Goal: Task Accomplishment & Management: Manage account settings

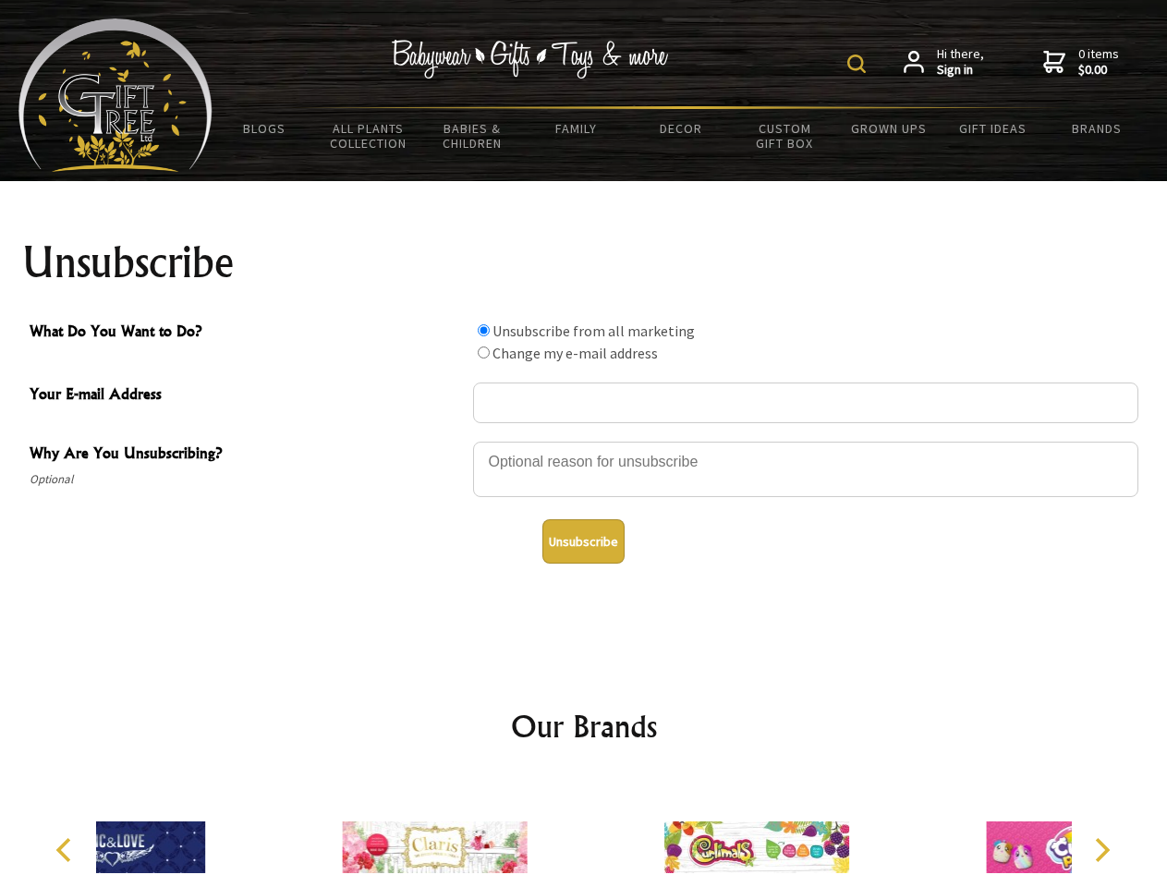
click at [859, 64] on img at bounding box center [856, 64] width 18 height 18
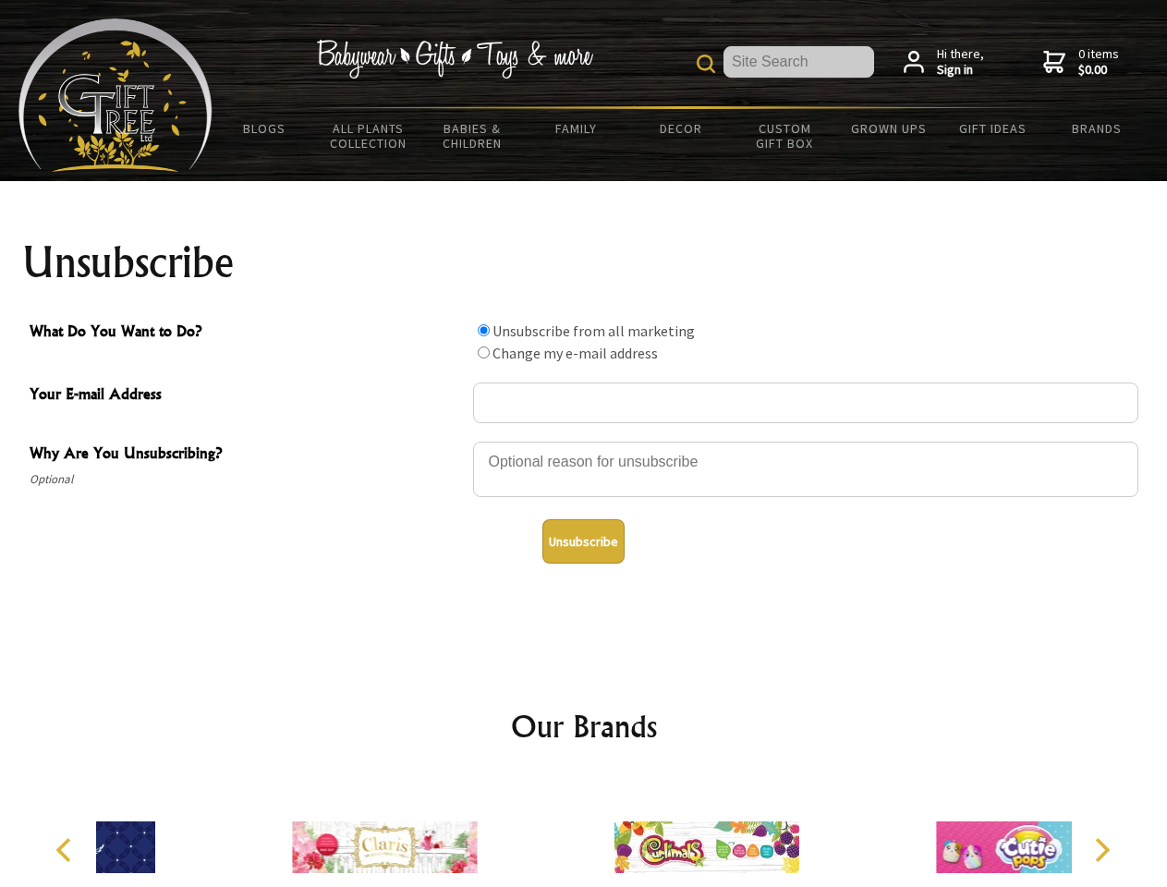
click at [584, 441] on div at bounding box center [805, 472] width 665 height 65
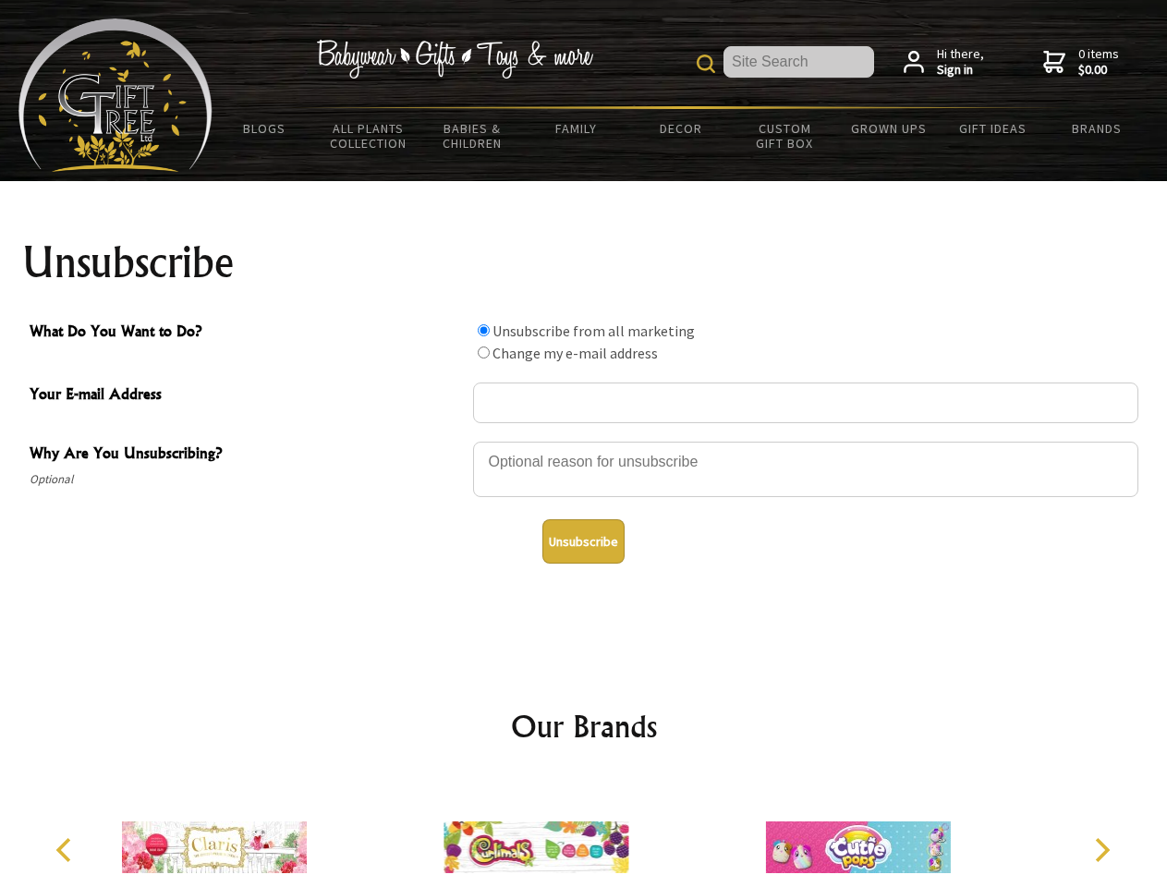
click at [483, 330] on input "What Do You Want to Do?" at bounding box center [484, 330] width 12 height 12
click at [483, 352] on input "What Do You Want to Do?" at bounding box center [484, 352] width 12 height 12
radio input "true"
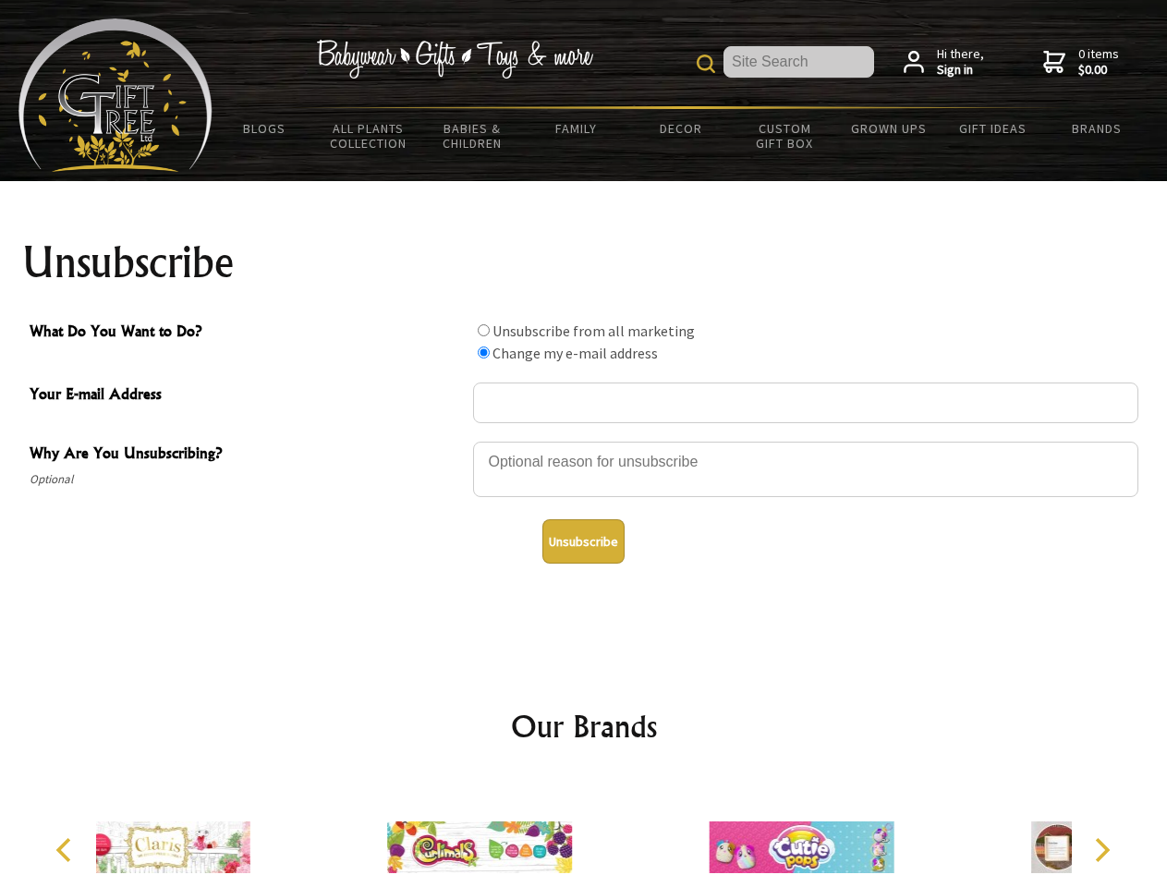
click at [583, 541] on button "Unsubscribe" at bounding box center [583, 541] width 82 height 44
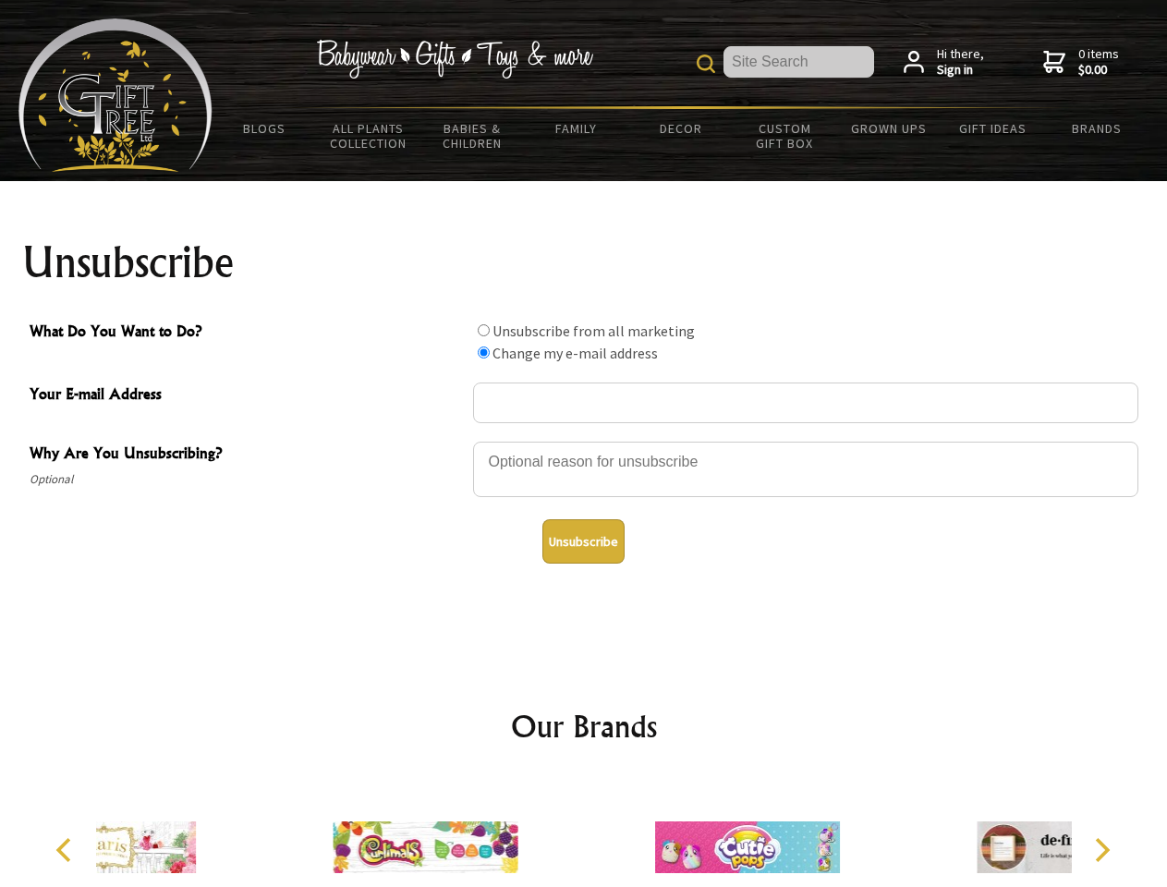
click at [584, 832] on div at bounding box center [425, 850] width 322 height 144
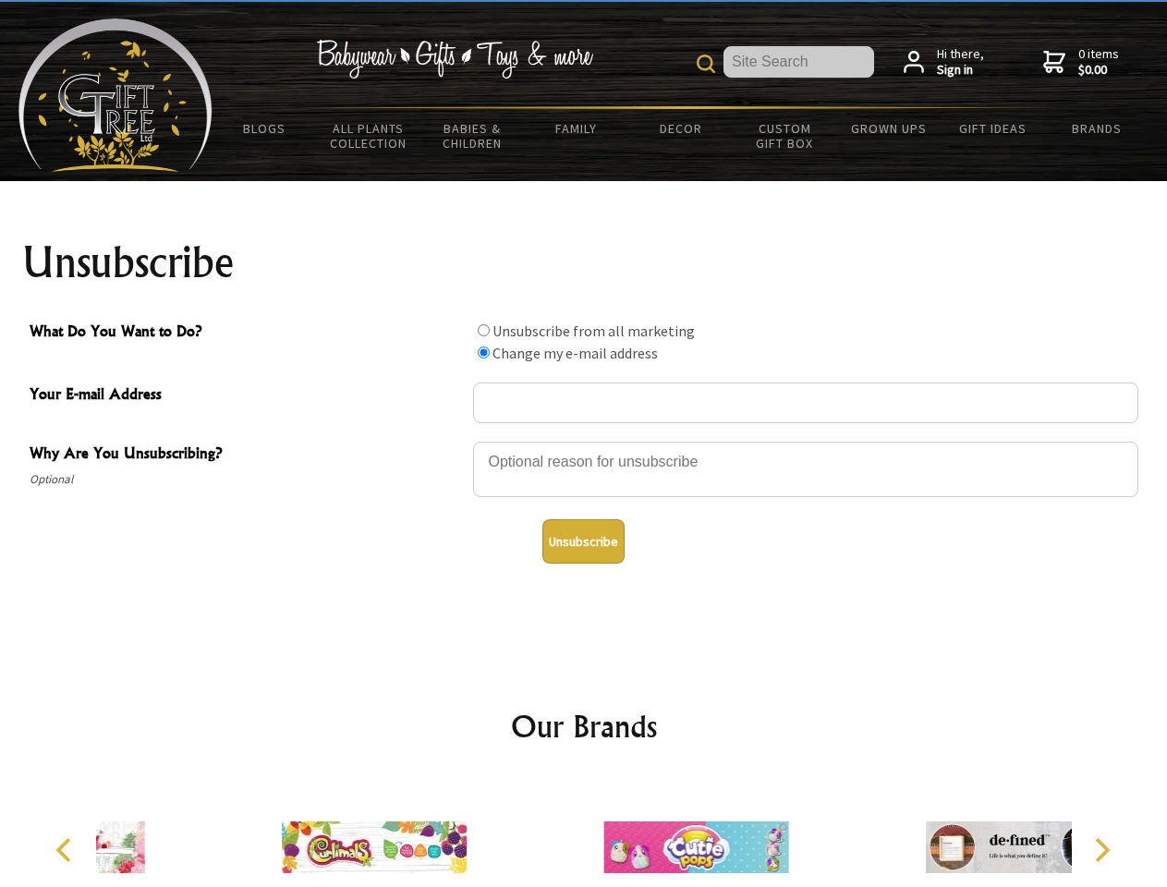
click at [67, 850] on icon "Previous" at bounding box center [66, 850] width 24 height 24
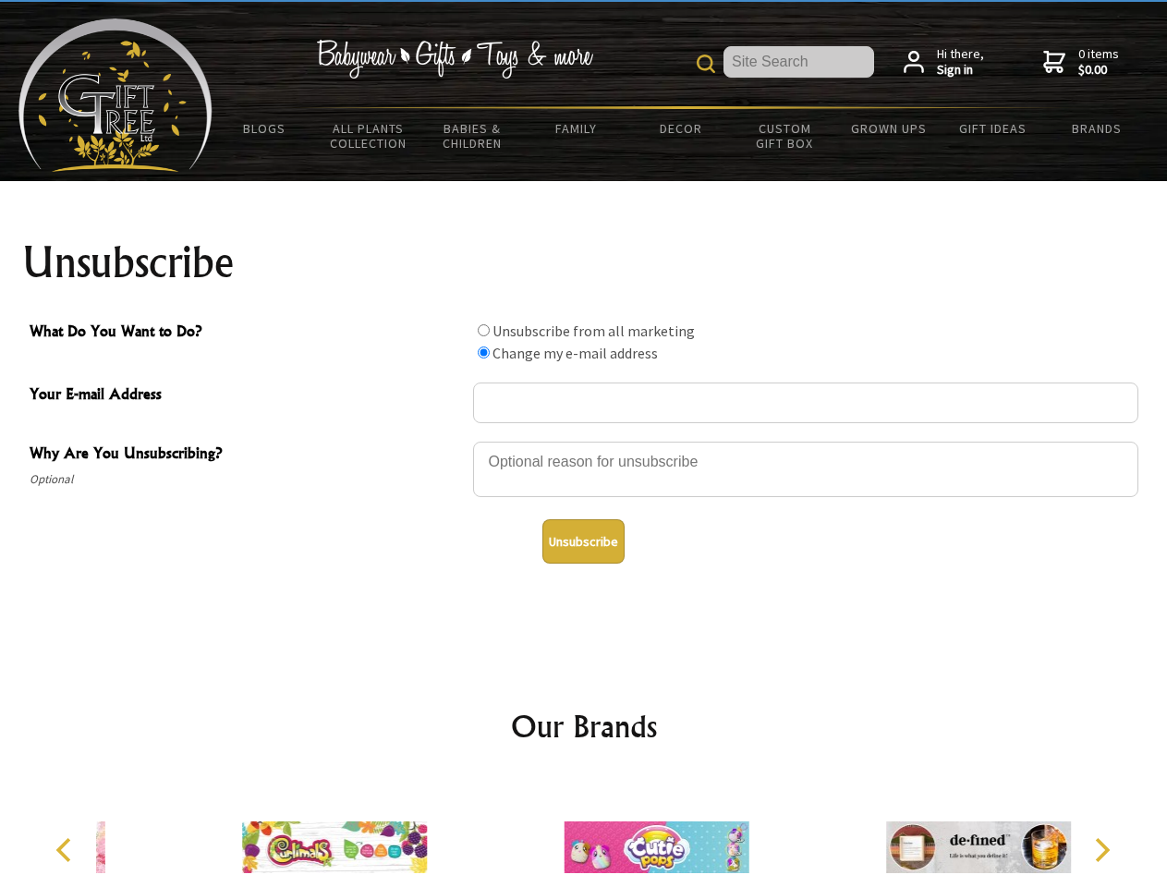
click at [1101, 850] on icon "Next" at bounding box center [1100, 850] width 24 height 24
